Goal: Information Seeking & Learning: Learn about a topic

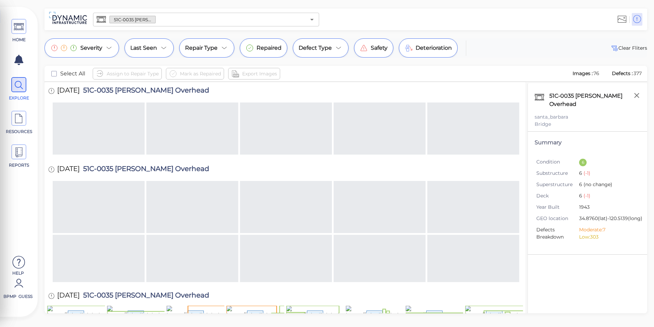
scroll to position [242, 0]
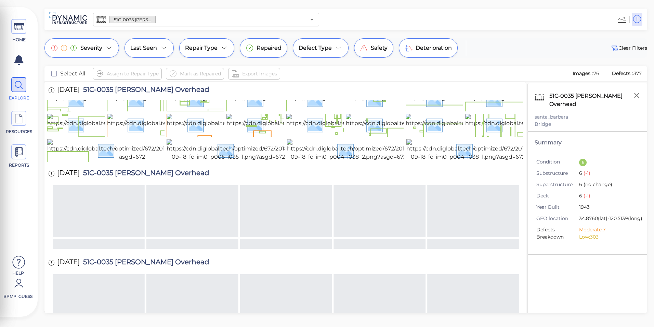
drag, startPoint x: 0, startPoint y: 0, endPoint x: 564, endPoint y: 279, distance: 629.2
click at [564, 279] on div "51C-0035 [PERSON_NAME] Overhead santa_barbara Bridge Summary Condition 6 Substr…" at bounding box center [588, 206] width 120 height 247
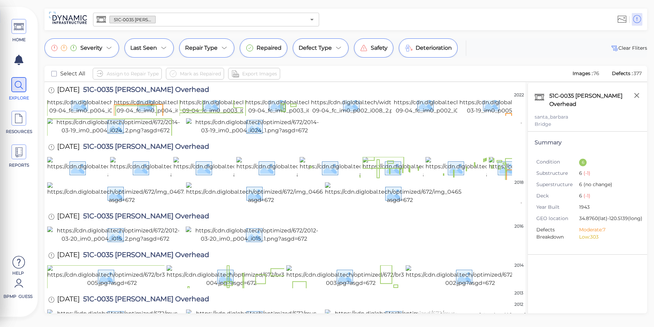
scroll to position [1226, 0]
click at [11, 31] on span at bounding box center [18, 26] width 15 height 15
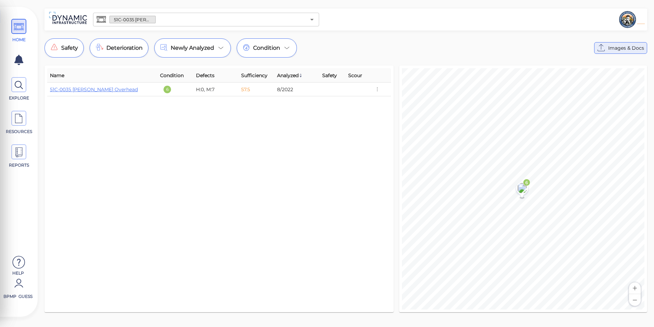
click at [611, 51] on span "Images & Docs" at bounding box center [627, 48] width 36 height 8
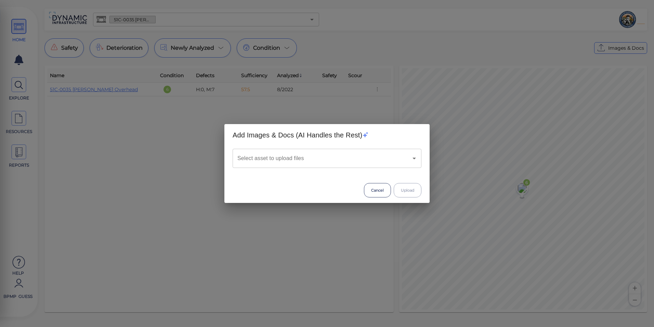
click at [302, 162] on input "Select asset to upload files" at bounding box center [318, 158] width 164 height 13
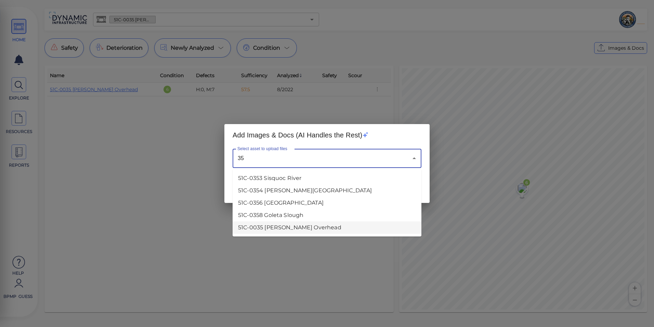
click at [303, 224] on li "51C-0035 [PERSON_NAME] Overhead" at bounding box center [327, 227] width 189 height 12
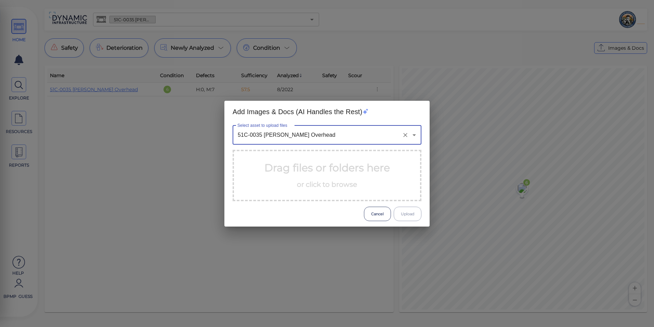
type input "51C-0035 [PERSON_NAME] Overhead"
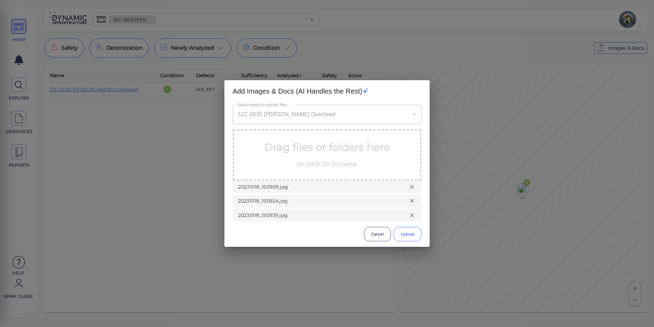
click at [404, 236] on button "Upload" at bounding box center [408, 234] width 28 height 14
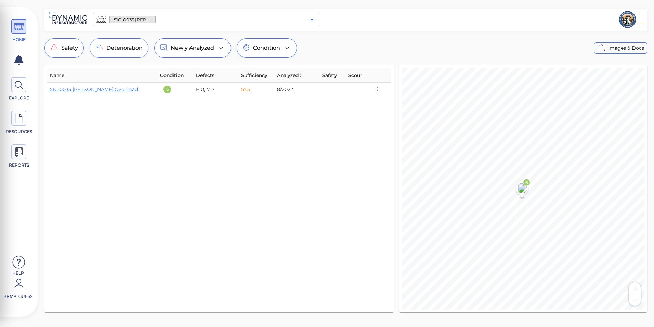
click at [308, 20] on icon "Open" at bounding box center [312, 19] width 8 height 8
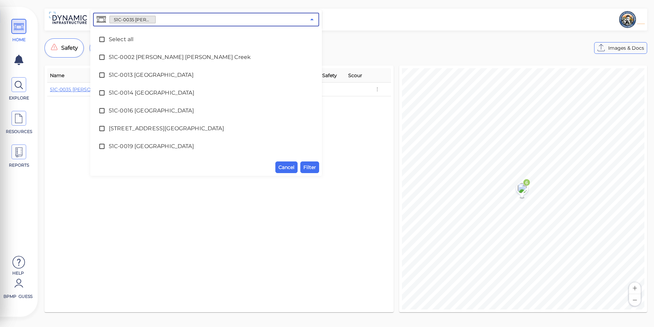
scroll to position [68, 0]
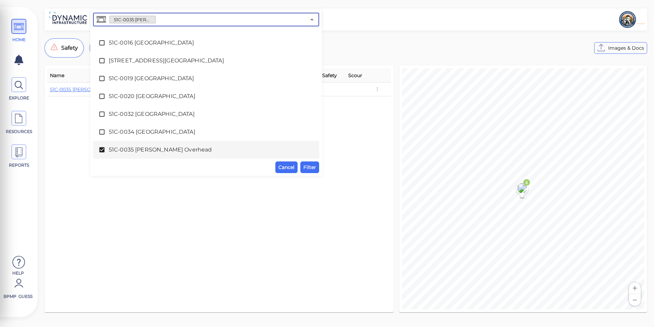
click at [142, 149] on span "51C-0035 [PERSON_NAME] Overhead" at bounding box center [206, 149] width 195 height 8
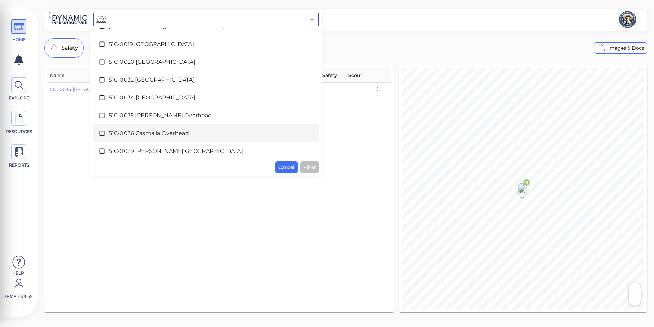
click at [149, 131] on span "51C-0036 Casmalia Overhead" at bounding box center [206, 133] width 195 height 8
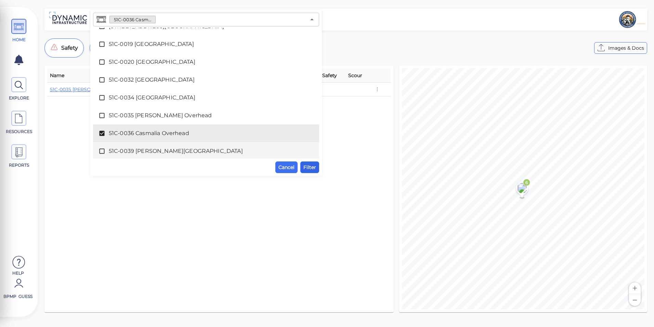
click at [307, 169] on span "Filter" at bounding box center [310, 167] width 13 height 8
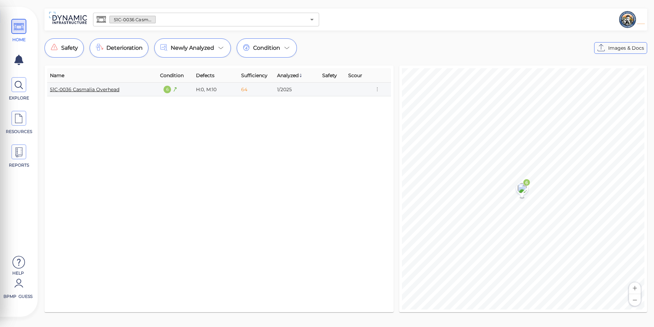
click at [107, 86] on link "51C-0036 Casmalia Overhead" at bounding box center [84, 89] width 69 height 6
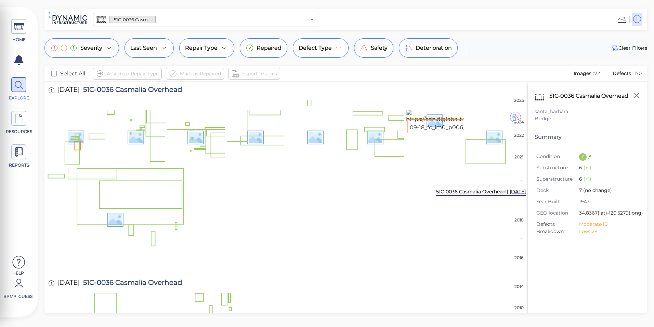
scroll to position [549, 0]
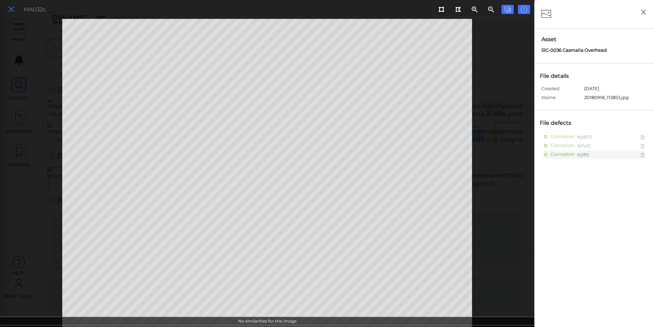
click at [11, 8] on icon at bounding box center [12, 9] width 8 height 9
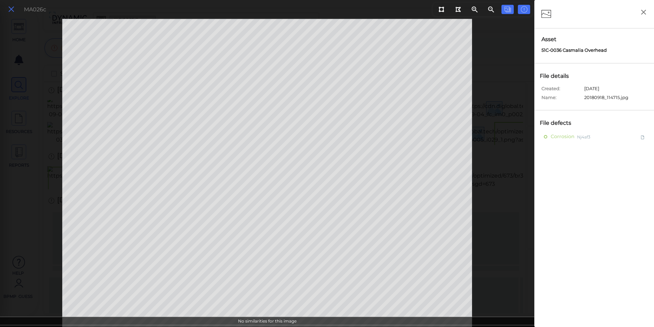
click at [11, 12] on icon at bounding box center [12, 9] width 8 height 9
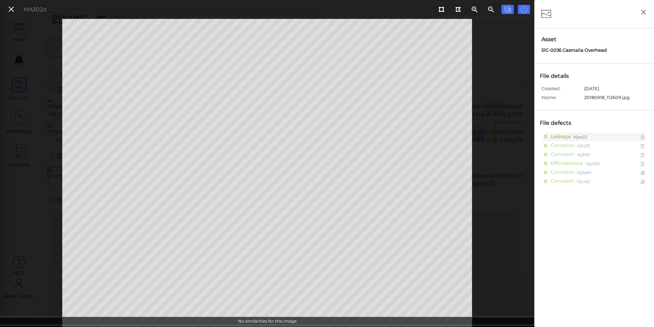
click at [15, 10] on button at bounding box center [11, 9] width 12 height 10
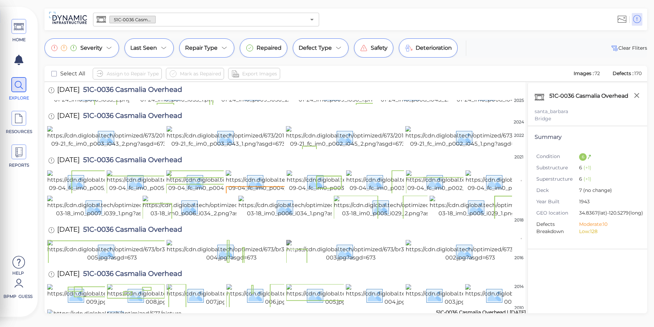
scroll to position [1241, 0]
click at [21, 120] on icon at bounding box center [19, 118] width 10 height 15
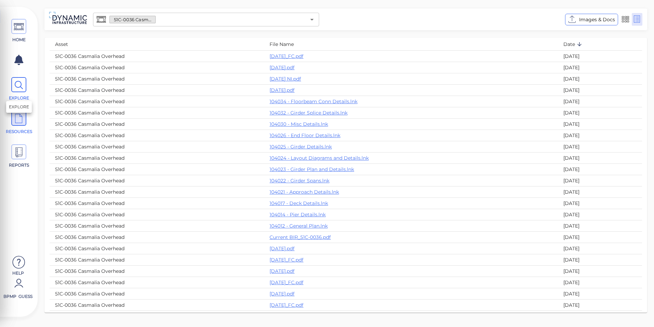
click at [23, 88] on icon at bounding box center [19, 84] width 10 height 15
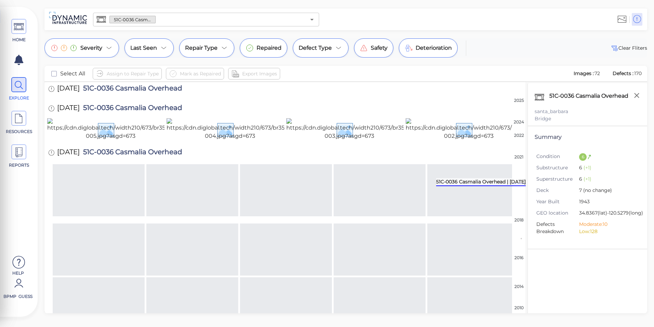
scroll to position [522, 0]
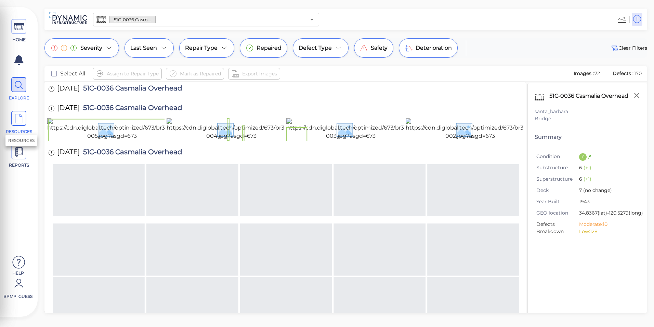
click at [25, 115] on span at bounding box center [18, 118] width 15 height 15
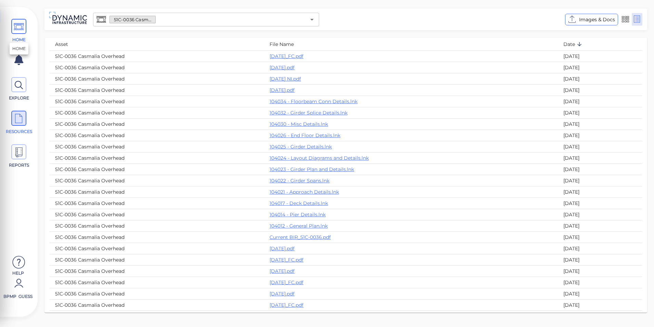
click at [19, 29] on icon at bounding box center [19, 26] width 10 height 15
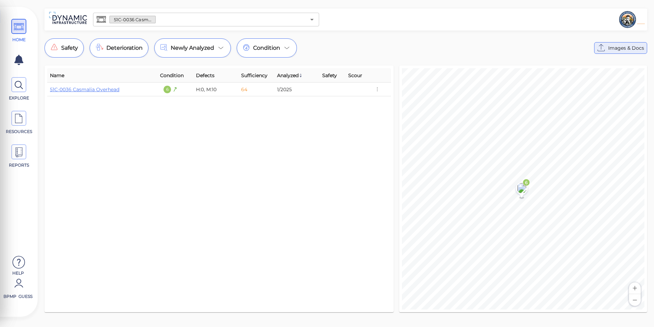
click at [616, 46] on span "Images & Docs" at bounding box center [627, 48] width 36 height 8
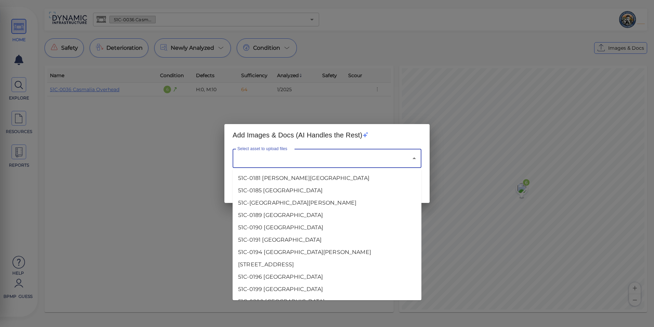
click at [347, 159] on input "Select asset to upload files" at bounding box center [318, 158] width 164 height 13
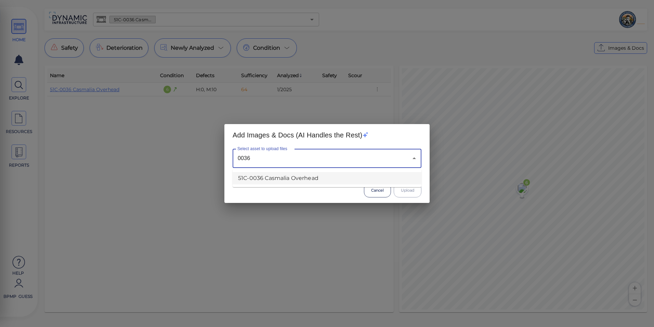
click at [338, 174] on li "51C-0036 Casmalia Overhead" at bounding box center [327, 178] width 189 height 12
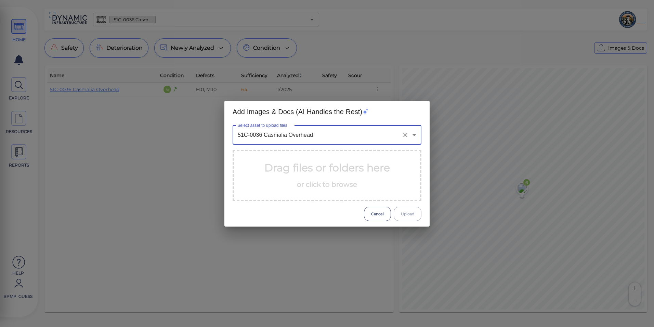
type input "51C-0036 Casmalia Overhead"
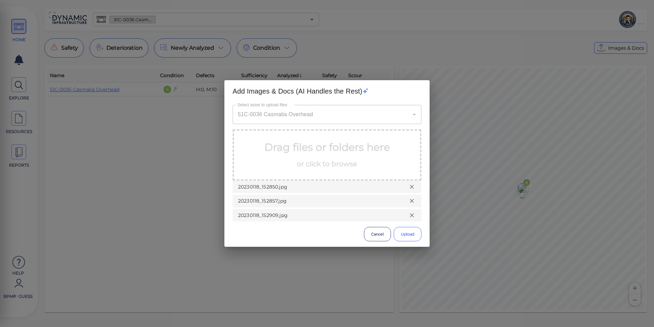
click at [402, 233] on button "Upload" at bounding box center [408, 234] width 28 height 14
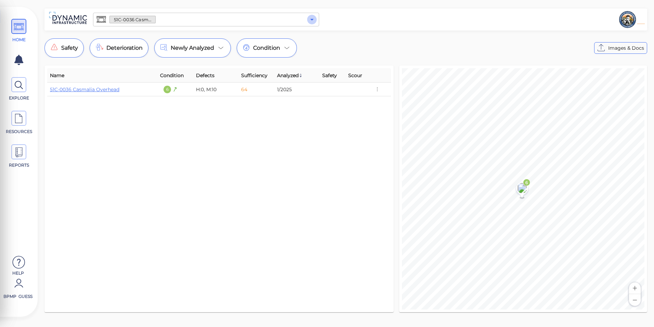
click at [310, 20] on icon "Open" at bounding box center [312, 19] width 8 height 8
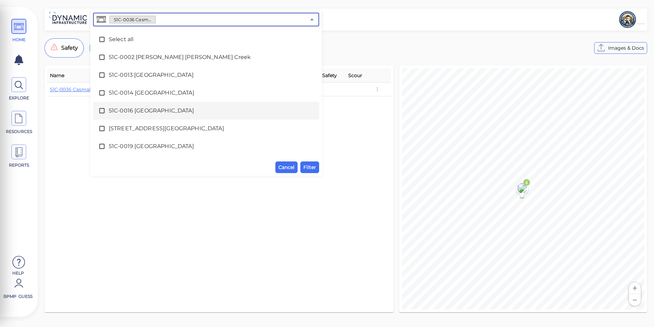
scroll to position [86, 0]
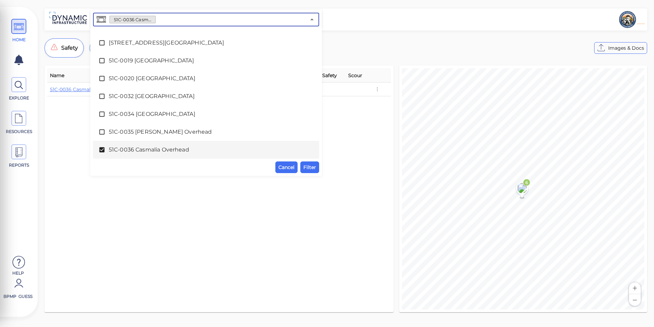
click at [141, 144] on div "51C-0036 Casmalia Overhead" at bounding box center [206, 150] width 215 height 14
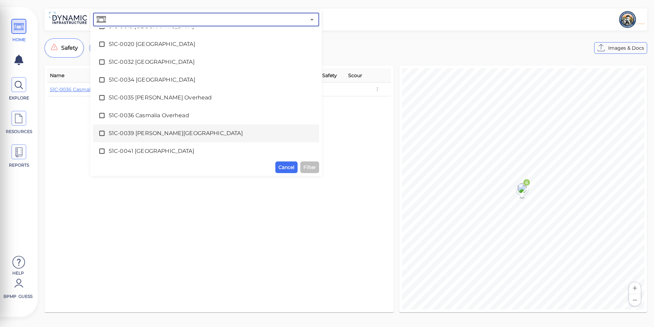
click at [149, 138] on div "51C-0039 [PERSON_NAME][GEOGRAPHIC_DATA]" at bounding box center [206, 133] width 215 height 14
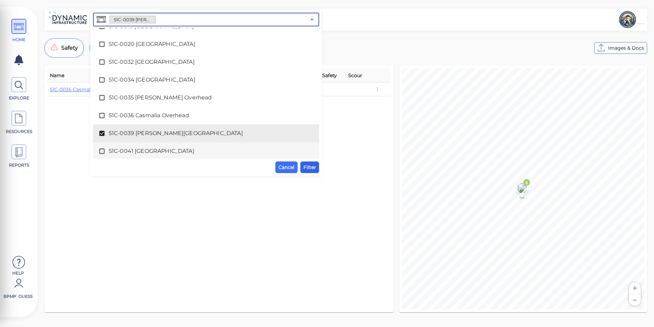
click at [308, 168] on span "Filter" at bounding box center [310, 167] width 13 height 8
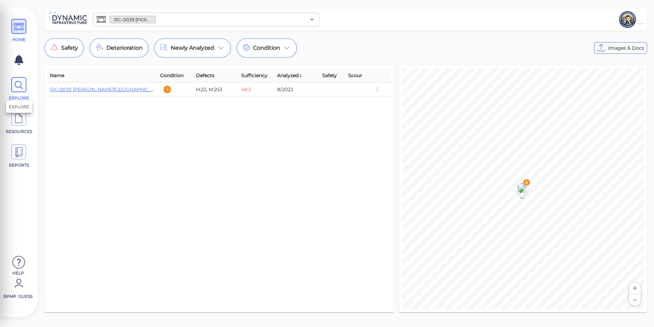
click at [23, 89] on icon at bounding box center [19, 84] width 10 height 15
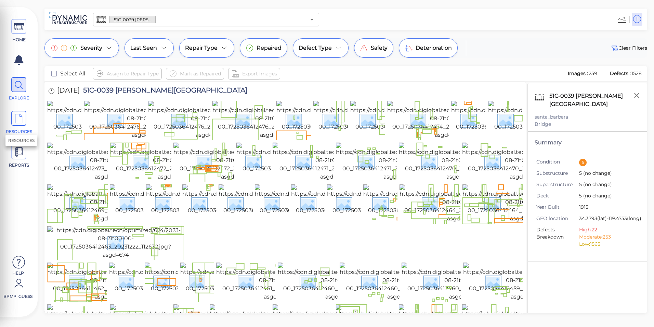
click at [14, 118] on icon at bounding box center [19, 118] width 10 height 15
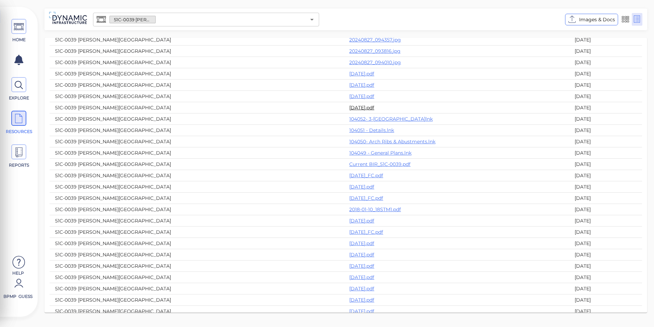
scroll to position [513, 0]
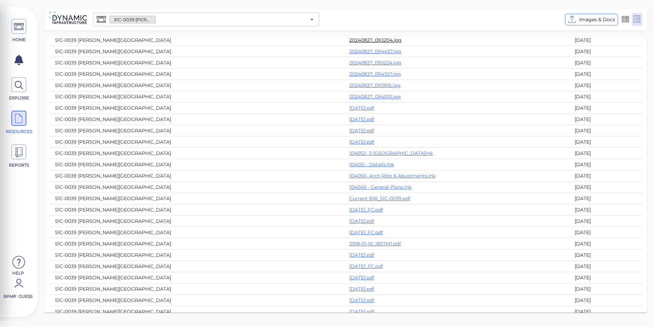
click at [349, 41] on link "20240827_093204.jpg" at bounding box center [375, 40] width 52 height 6
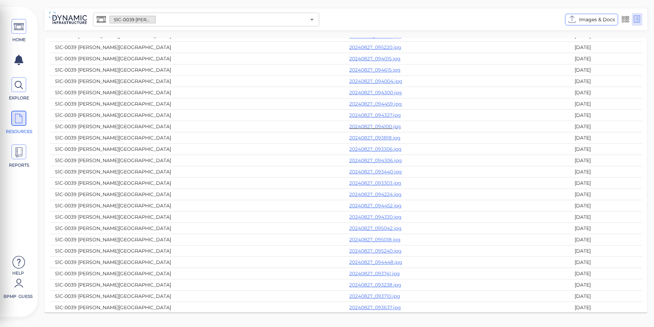
scroll to position [0, 0]
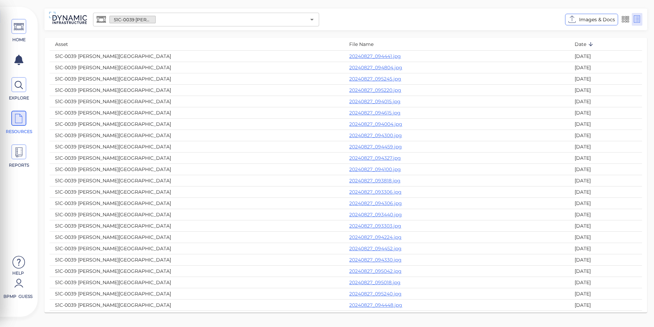
click at [18, 76] on div "HOME EXPLORE RESOURCES REPORTS" at bounding box center [18, 96] width 31 height 164
click at [18, 81] on icon at bounding box center [19, 84] width 10 height 15
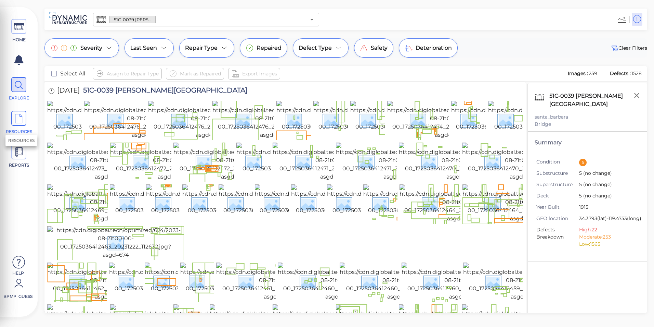
click at [24, 118] on icon at bounding box center [19, 118] width 10 height 15
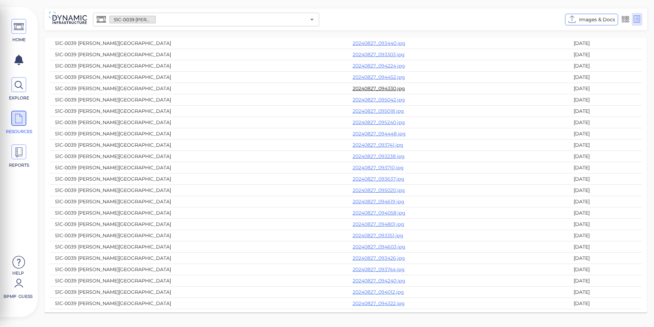
scroll to position [205, 0]
click at [353, 204] on link "20240827_093351.jpg" at bounding box center [378, 201] width 51 height 6
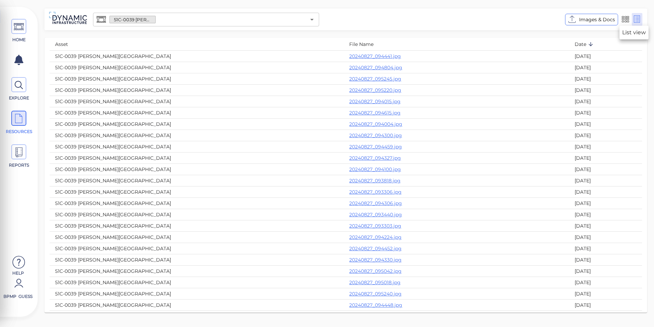
scroll to position [232, 0]
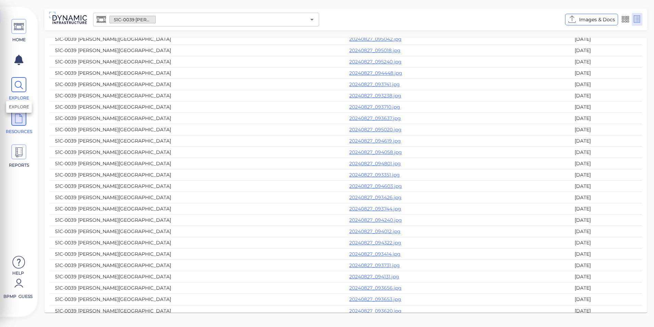
click at [16, 82] on icon at bounding box center [19, 84] width 10 height 15
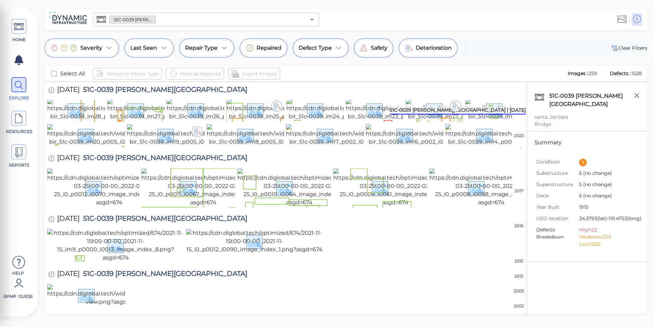
scroll to position [342, 0]
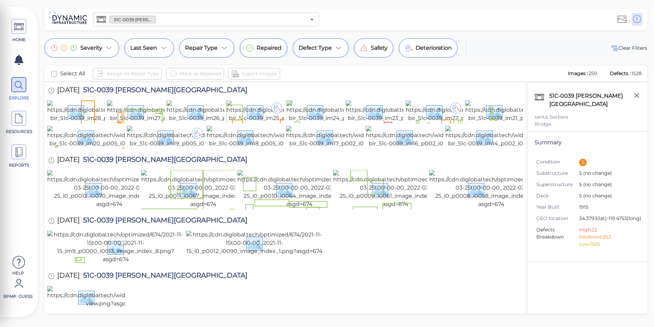
click at [434, 42] on img at bounding box center [461, 22] width 122 height 38
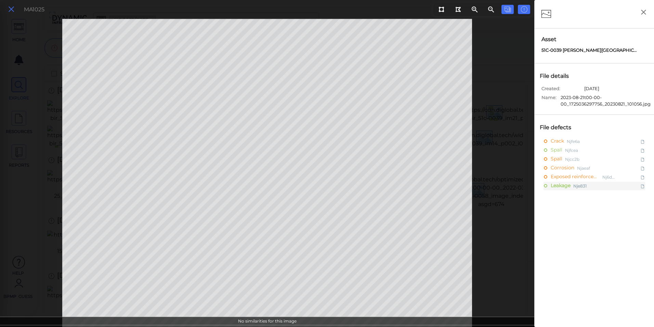
click at [11, 11] on icon at bounding box center [12, 9] width 8 height 9
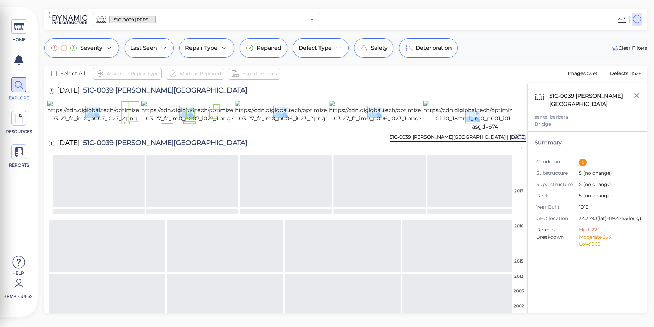
scroll to position [723, 0]
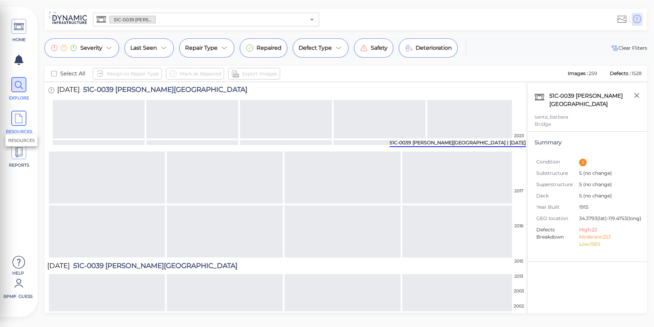
click at [22, 122] on icon at bounding box center [19, 118] width 10 height 15
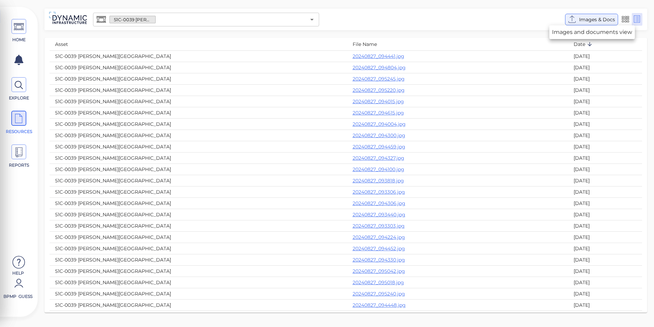
click at [586, 20] on span "Images & Docs" at bounding box center [598, 19] width 36 height 8
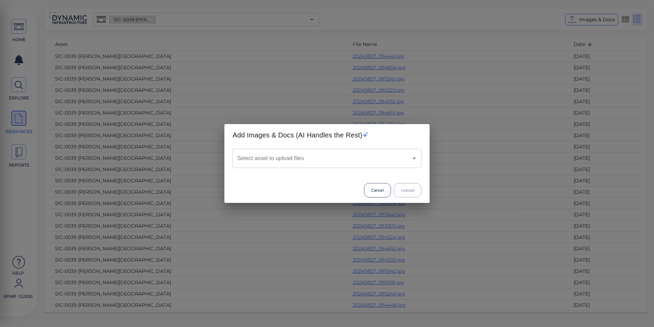
click at [351, 156] on input "Select asset to upload files" at bounding box center [318, 158] width 164 height 13
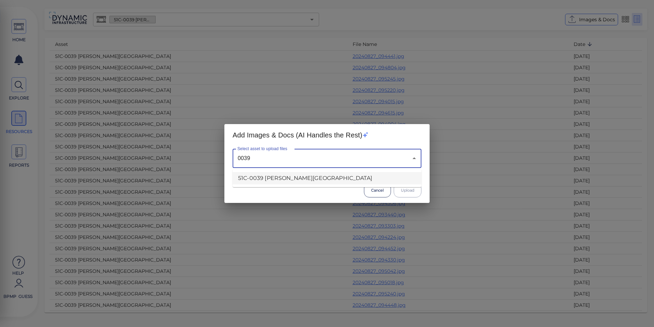
click at [343, 181] on li "51C-0039 [PERSON_NAME][GEOGRAPHIC_DATA]" at bounding box center [327, 178] width 189 height 12
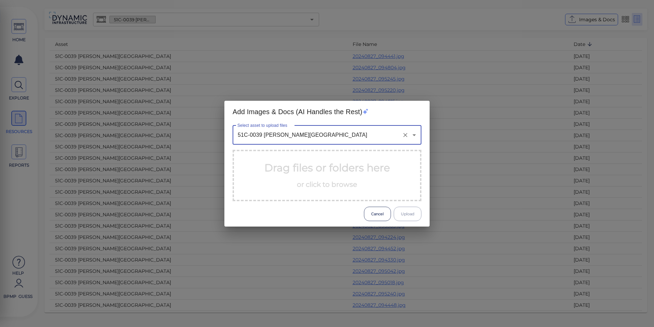
type input "51C-0039 [PERSON_NAME][GEOGRAPHIC_DATA]"
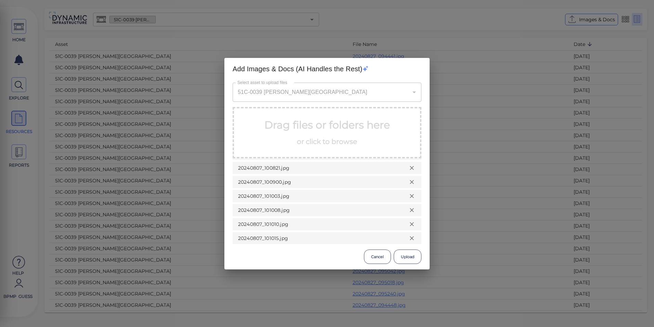
scroll to position [482, 0]
click at [375, 257] on button "Cancel" at bounding box center [377, 256] width 27 height 14
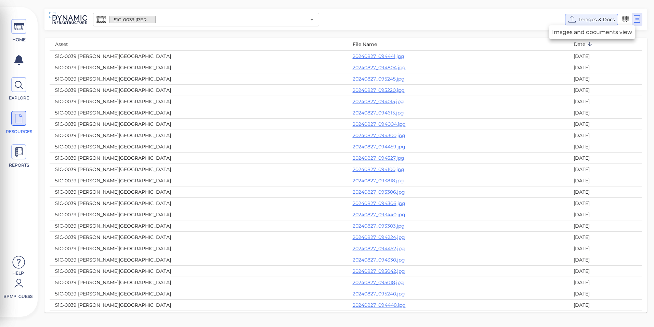
click at [600, 23] on span "Images & Docs" at bounding box center [598, 19] width 36 height 8
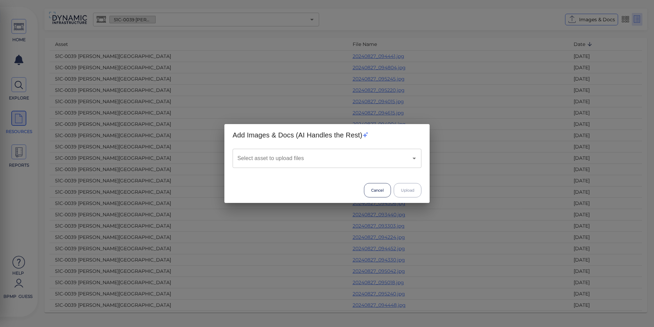
click at [352, 163] on input "Select asset to upload files" at bounding box center [318, 158] width 164 height 13
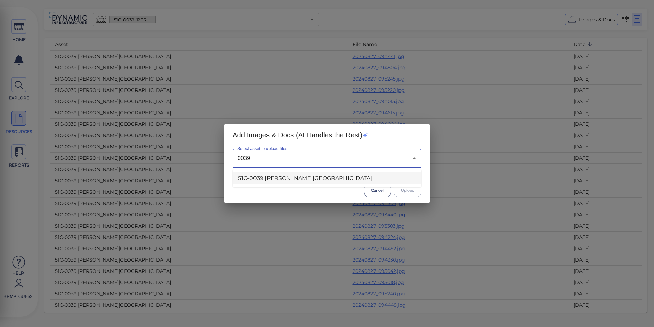
click at [346, 177] on li "51C-0039 [PERSON_NAME][GEOGRAPHIC_DATA]" at bounding box center [327, 178] width 189 height 12
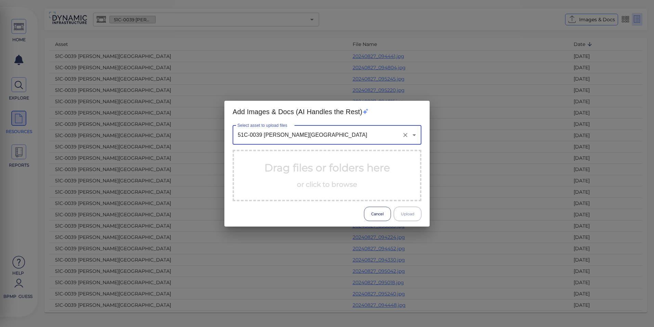
type input "51C-0039 [PERSON_NAME][GEOGRAPHIC_DATA]"
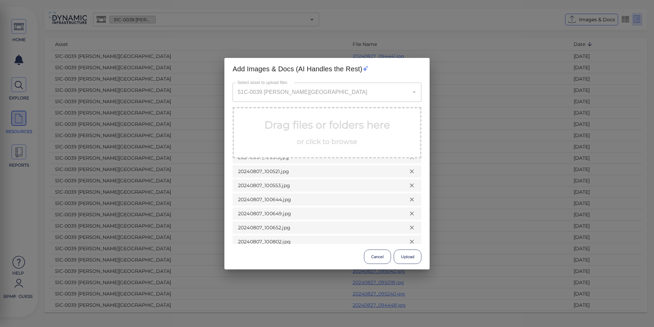
scroll to position [0, 0]
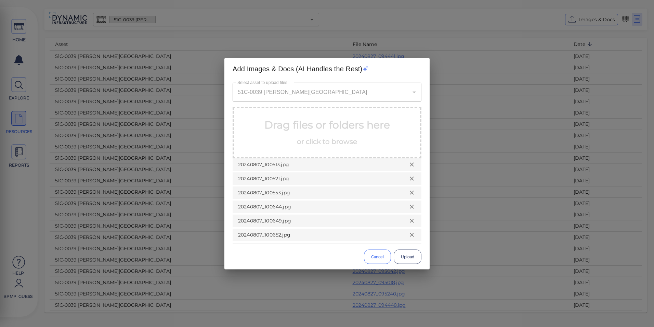
click at [379, 259] on button "Cancel" at bounding box center [377, 256] width 27 height 14
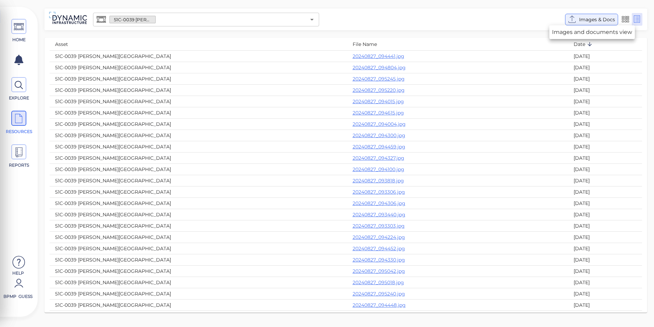
click at [593, 16] on span "Images & Docs" at bounding box center [598, 19] width 36 height 8
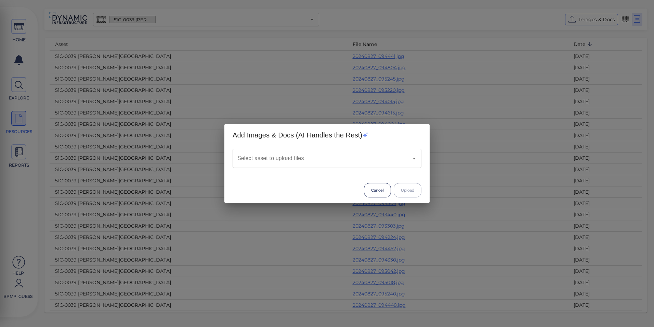
click at [290, 158] on input "Select asset to upload files" at bounding box center [318, 158] width 164 height 13
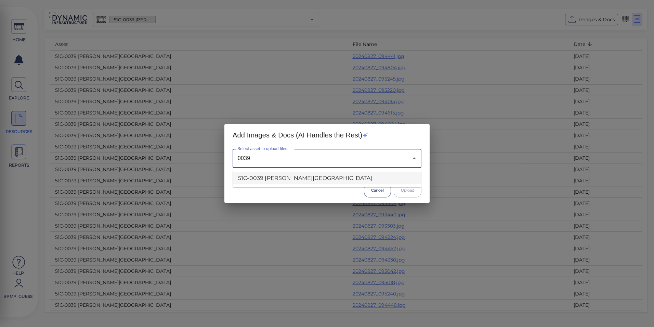
click at [274, 176] on li "51C-0039 [PERSON_NAME][GEOGRAPHIC_DATA]" at bounding box center [327, 178] width 189 height 12
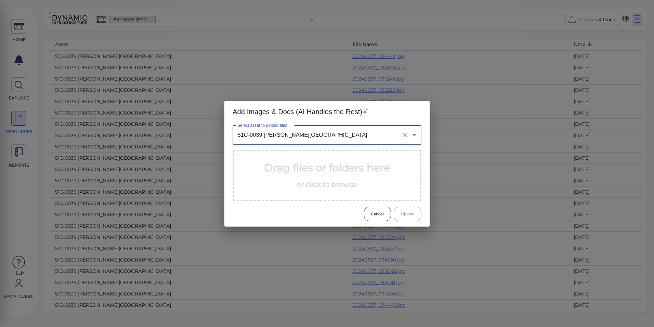
type input "51C-0039 [PERSON_NAME][GEOGRAPHIC_DATA]"
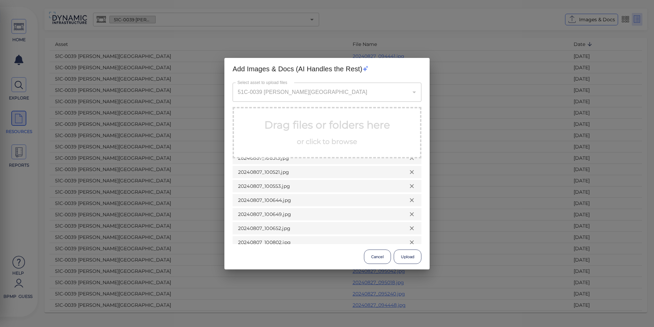
scroll to position [460, 0]
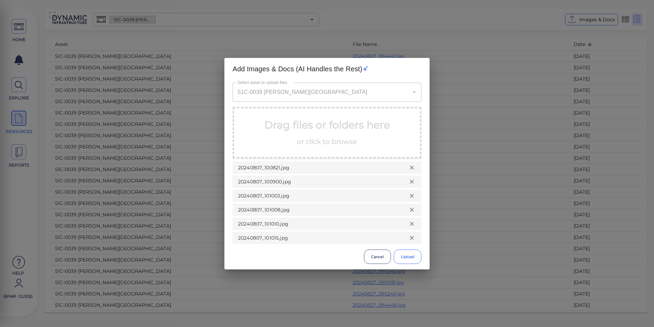
click at [403, 257] on button "Upload" at bounding box center [408, 256] width 28 height 14
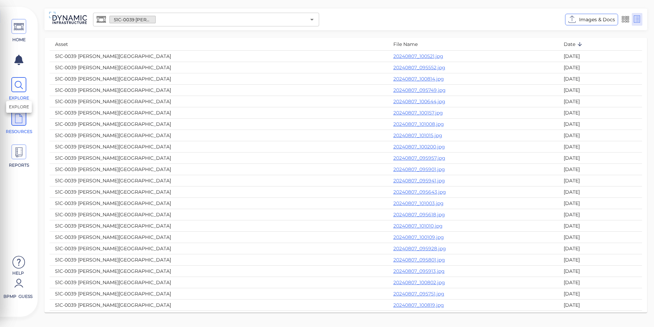
click at [15, 86] on icon at bounding box center [19, 84] width 10 height 15
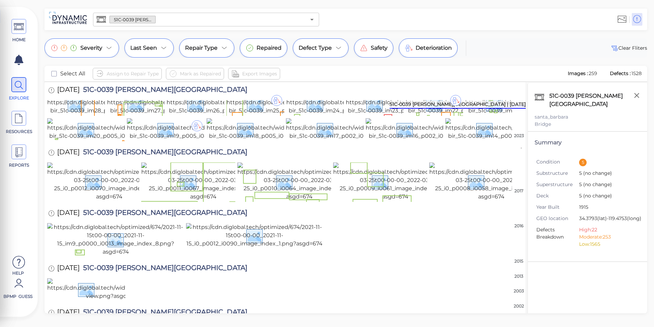
scroll to position [338, 0]
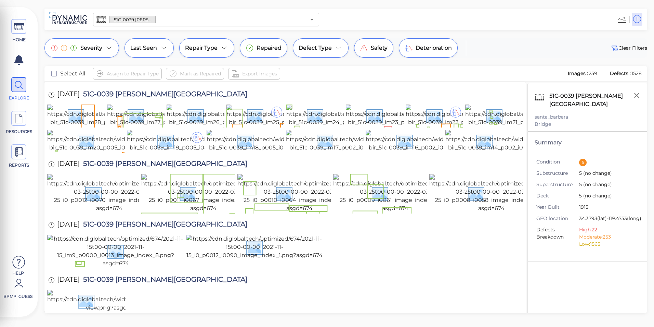
click at [55, 46] on img at bounding box center [108, 27] width 122 height 38
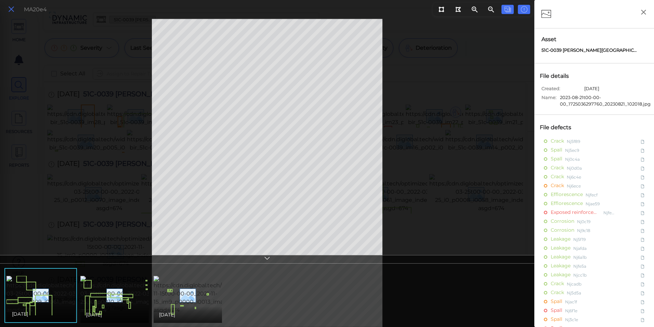
click at [16, 12] on button at bounding box center [11, 9] width 12 height 10
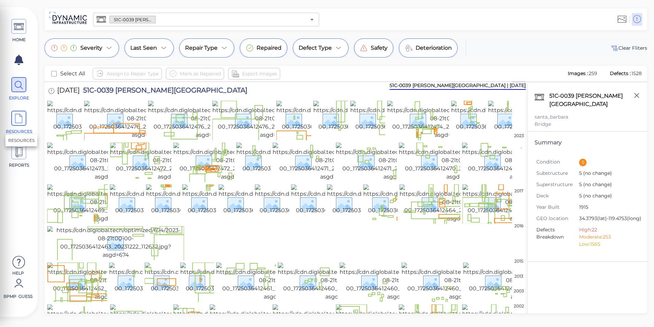
click at [14, 121] on icon at bounding box center [19, 118] width 10 height 15
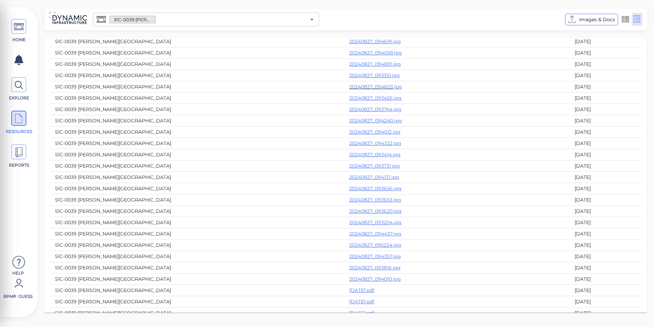
scroll to position [787, 0]
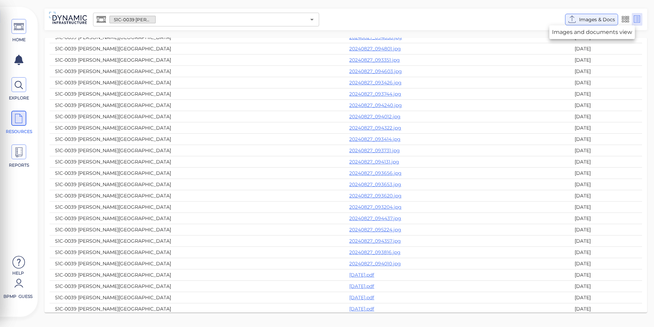
click at [588, 23] on span "Images & Docs" at bounding box center [598, 19] width 36 height 8
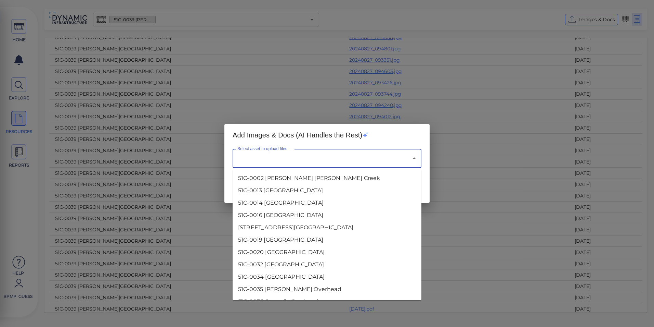
click at [319, 154] on input "Select asset to upload files" at bounding box center [318, 158] width 164 height 13
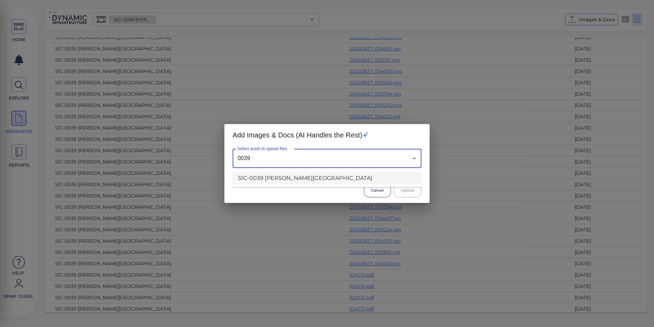
click at [300, 179] on li "51C-0039 [PERSON_NAME][GEOGRAPHIC_DATA]" at bounding box center [327, 178] width 189 height 12
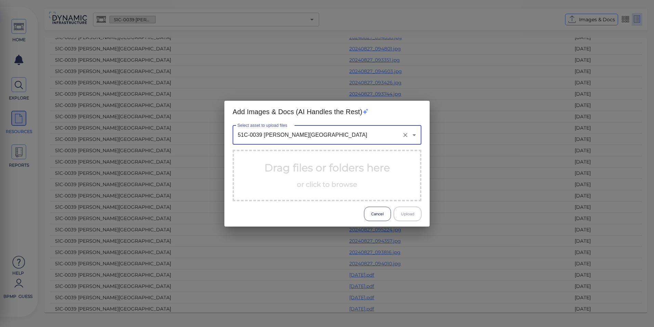
type input "51C-0039 [PERSON_NAME][GEOGRAPHIC_DATA]"
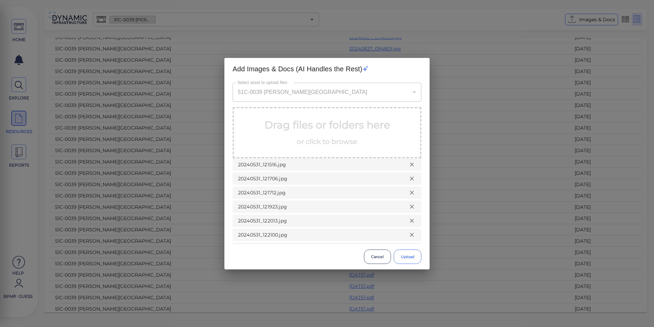
click at [403, 254] on button "Upload" at bounding box center [408, 256] width 28 height 14
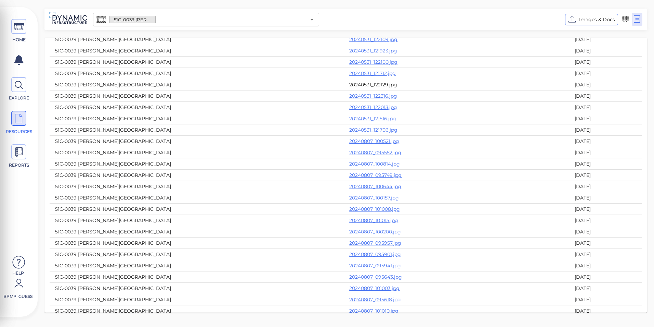
scroll to position [0, 0]
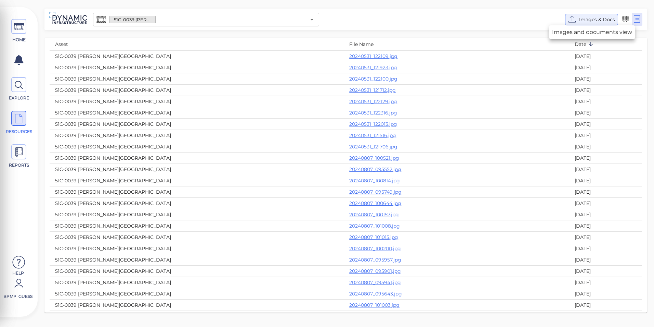
click at [584, 22] on span "Images & Docs" at bounding box center [598, 19] width 36 height 8
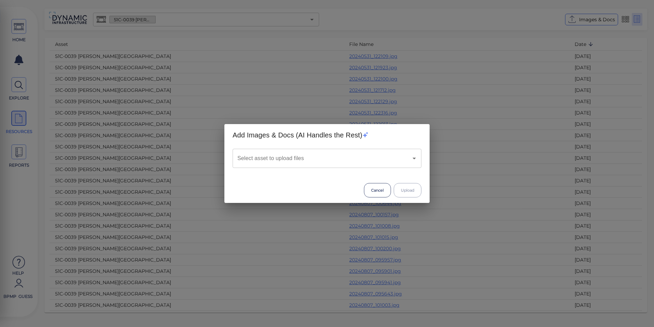
click at [359, 154] on input "Select asset to upload files" at bounding box center [318, 158] width 164 height 13
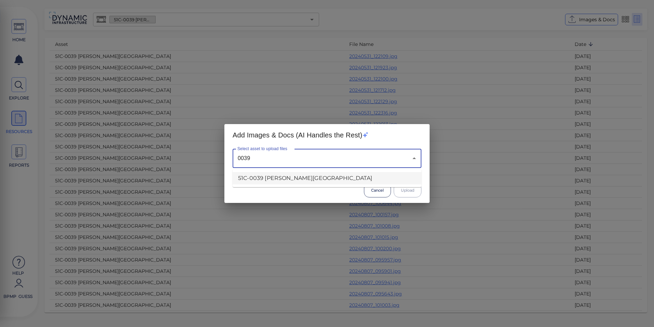
click at [327, 181] on li "51C-0039 [PERSON_NAME][GEOGRAPHIC_DATA]" at bounding box center [327, 178] width 189 height 12
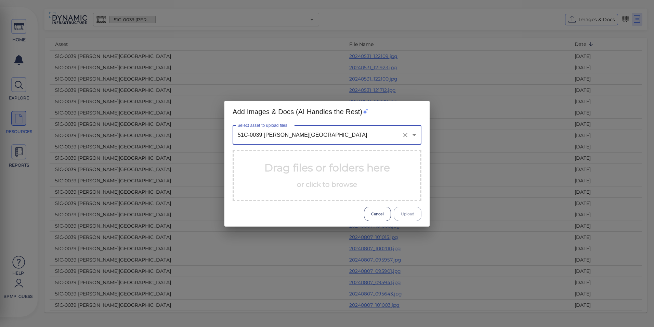
type input "51C-0039 [PERSON_NAME][GEOGRAPHIC_DATA]"
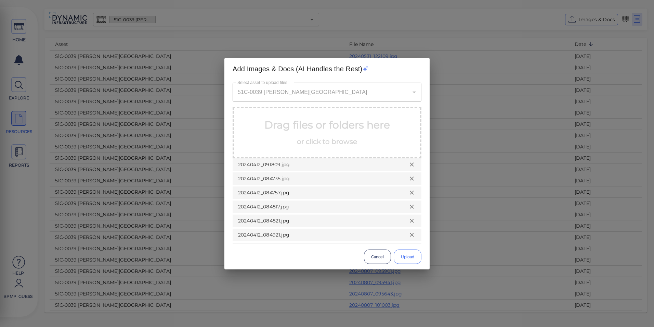
click at [414, 257] on button "Upload" at bounding box center [408, 256] width 28 height 14
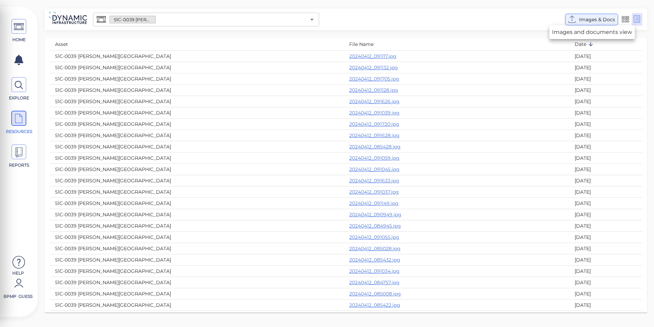
click at [599, 17] on span "Images & Docs" at bounding box center [598, 19] width 36 height 8
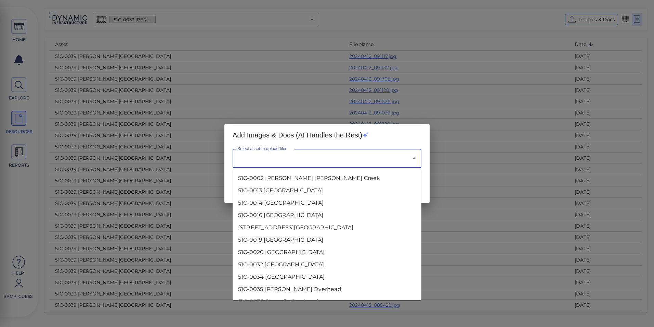
click at [352, 158] on input "Select asset to upload files" at bounding box center [318, 158] width 164 height 13
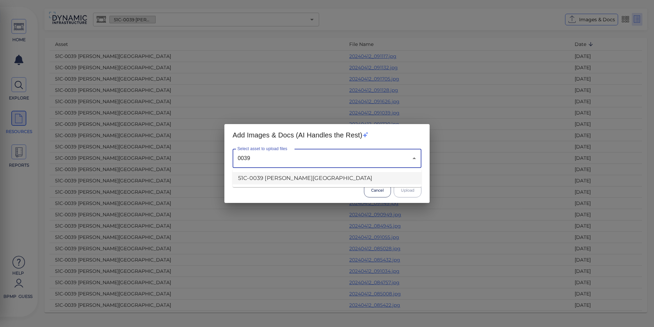
click at [289, 175] on li "51C-0039 [PERSON_NAME][GEOGRAPHIC_DATA]" at bounding box center [327, 178] width 189 height 12
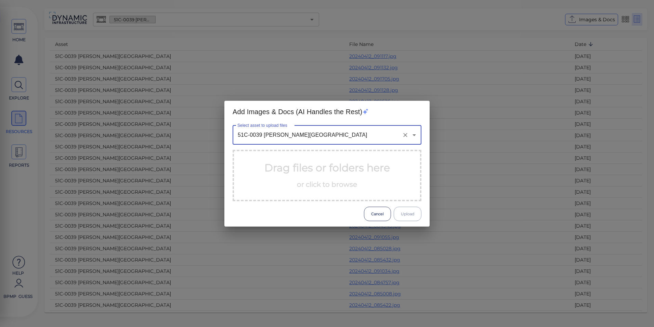
type input "51C-0039 [PERSON_NAME][GEOGRAPHIC_DATA]"
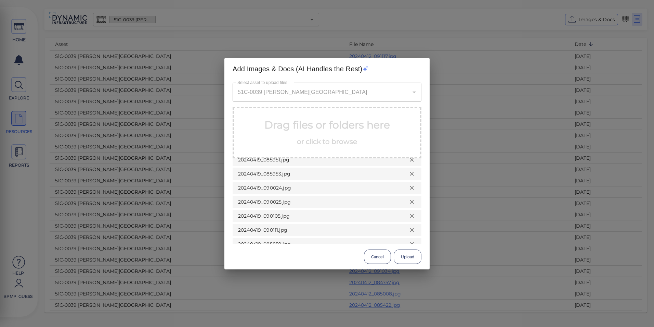
scroll to position [81, 0]
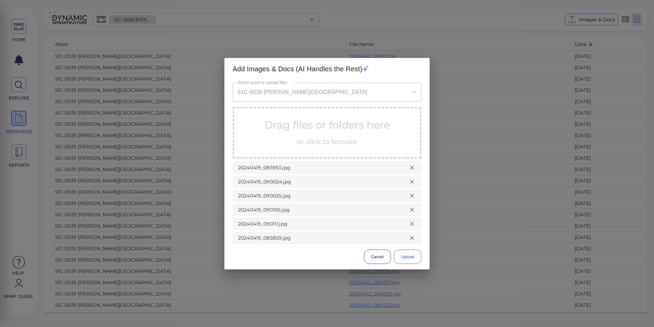
click at [411, 256] on button "Upload" at bounding box center [408, 256] width 28 height 14
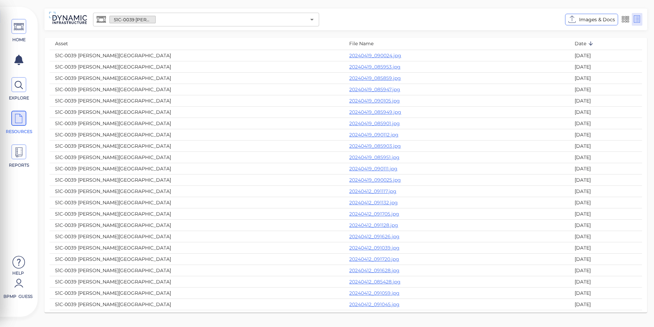
scroll to position [0, 0]
click at [18, 90] on icon at bounding box center [19, 84] width 10 height 15
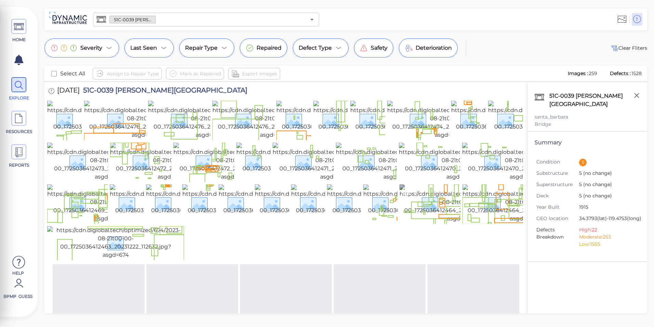
click at [409, 223] on img at bounding box center [461, 203] width 122 height 38
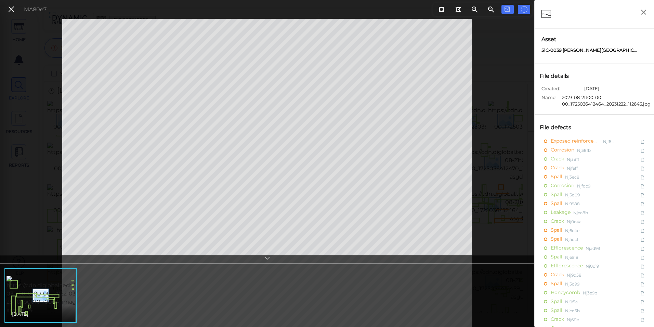
click at [266, 258] on icon at bounding box center [267, 259] width 7 height 8
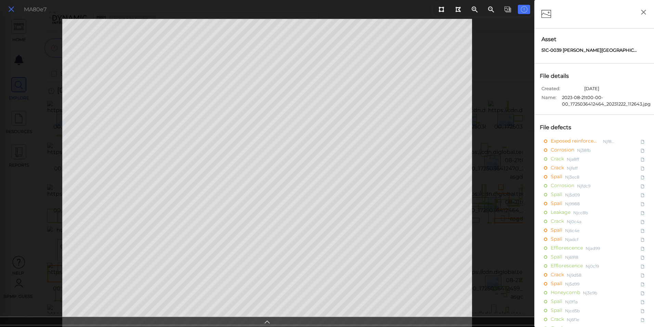
click at [9, 7] on icon at bounding box center [12, 9] width 8 height 9
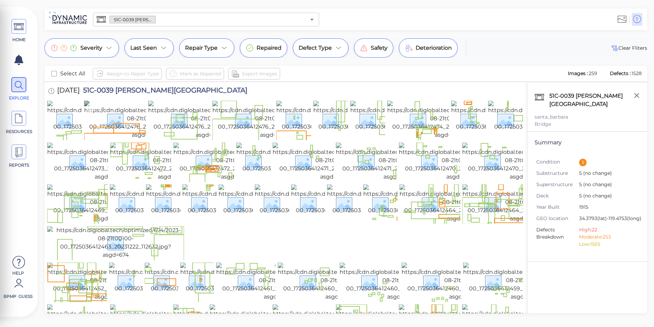
click at [118, 139] on img at bounding box center [145, 120] width 122 height 38
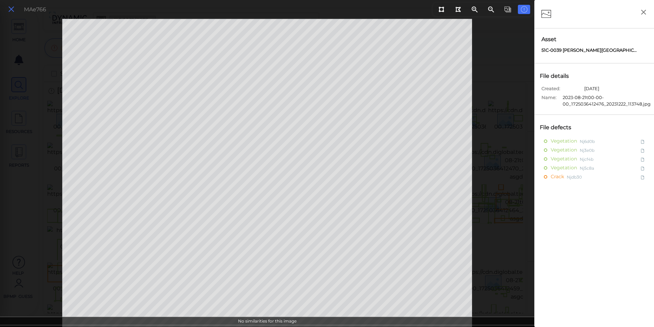
click at [12, 8] on icon at bounding box center [12, 9] width 8 height 9
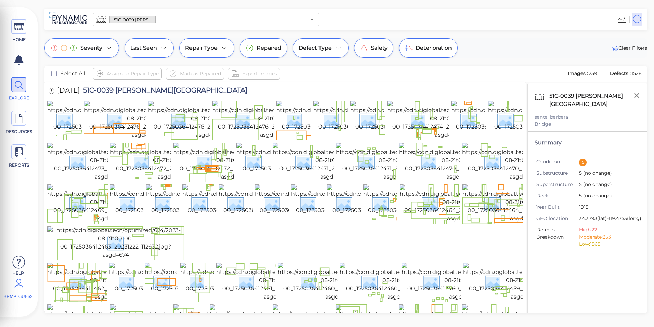
click at [17, 294] on span "BPMP Guess" at bounding box center [17, 296] width 29 height 6
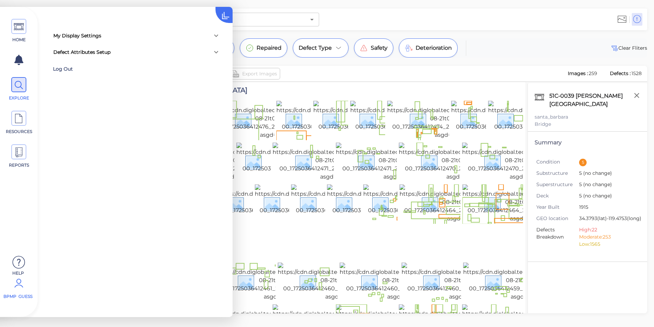
click at [65, 71] on div "Log Out" at bounding box center [97, 69] width 89 height 11
